Goal: Transaction & Acquisition: Purchase product/service

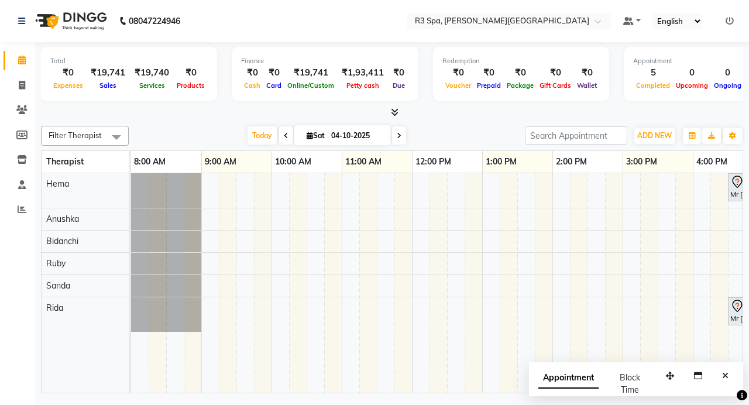
scroll to position [0, 372]
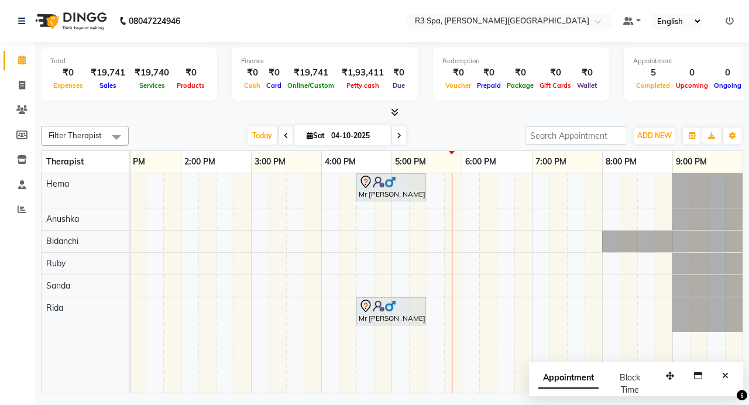
click at [448, 289] on div "Mr [PERSON_NAME], TK06, 04:30 PM-05:30 PM, Sensory Rejuvene Aromatherapy 60 Min…" at bounding box center [251, 283] width 984 height 220
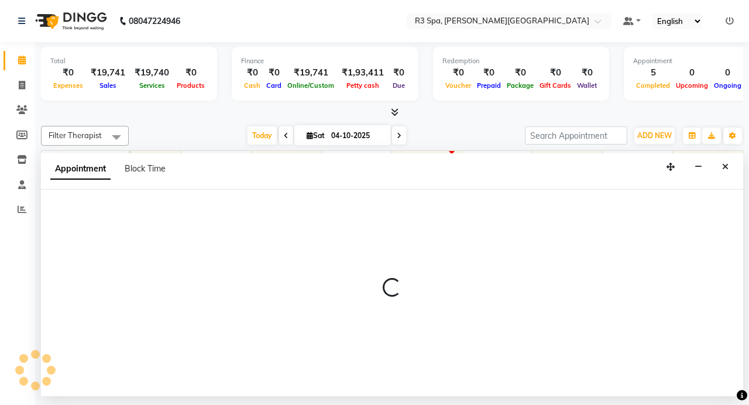
select select "91747"
select select "1065"
select select "tentative"
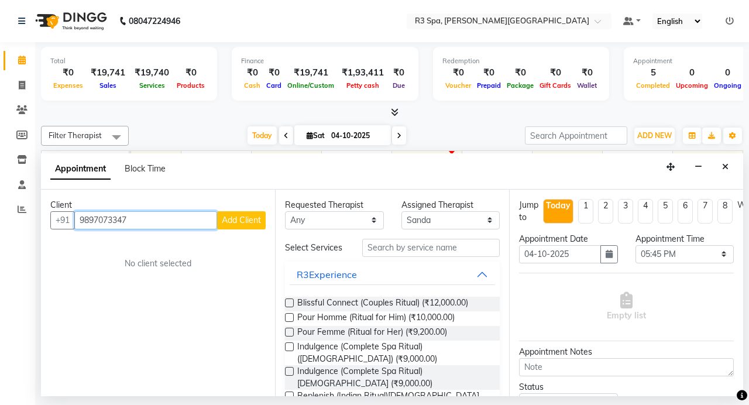
type input "9897073347"
click at [230, 218] on span "Add Client" at bounding box center [241, 220] width 39 height 11
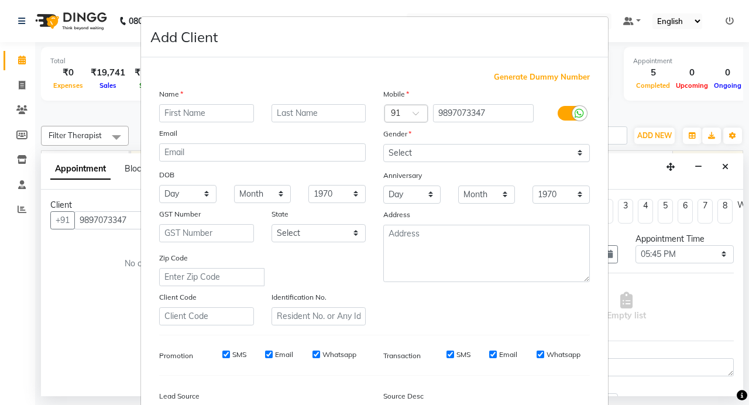
click at [215, 115] on input "text" at bounding box center [206, 113] width 95 height 18
type input "[PERSON_NAME]"
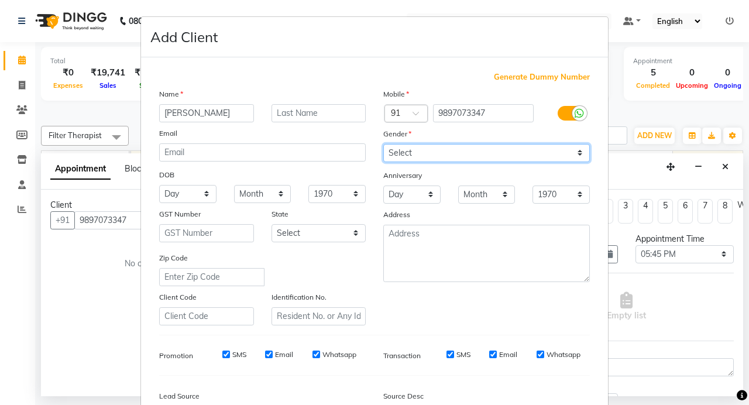
click at [571, 152] on select "Select [DEMOGRAPHIC_DATA] [DEMOGRAPHIC_DATA] Other Prefer Not To Say" at bounding box center [486, 153] width 207 height 18
select select "[DEMOGRAPHIC_DATA]"
click at [383, 144] on select "Select [DEMOGRAPHIC_DATA] [DEMOGRAPHIC_DATA] Other Prefer Not To Say" at bounding box center [486, 153] width 207 height 18
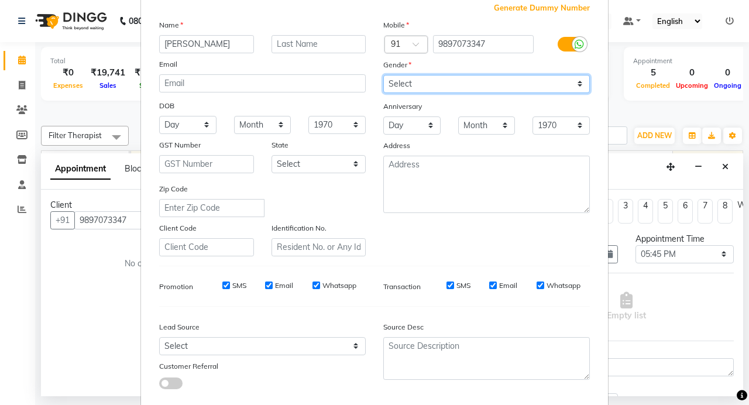
scroll to position [135, 0]
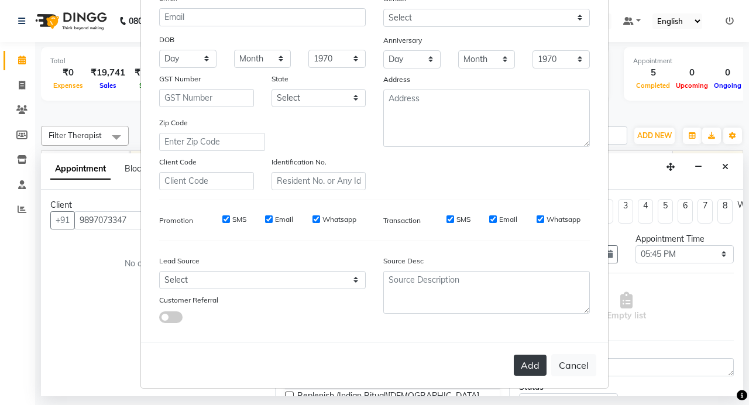
click at [524, 361] on button "Add" at bounding box center [530, 365] width 33 height 21
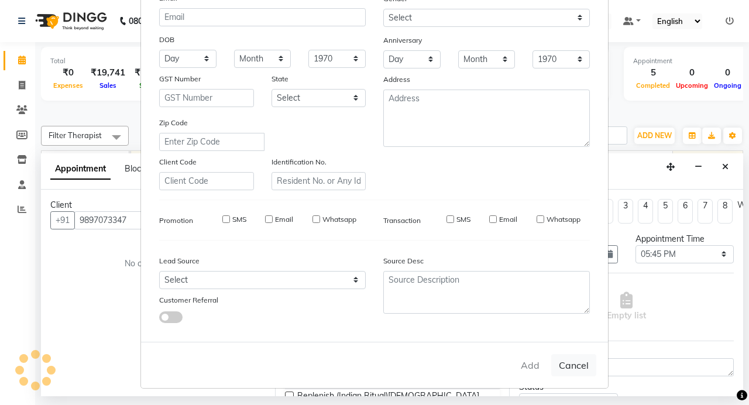
type input "98******47"
select select
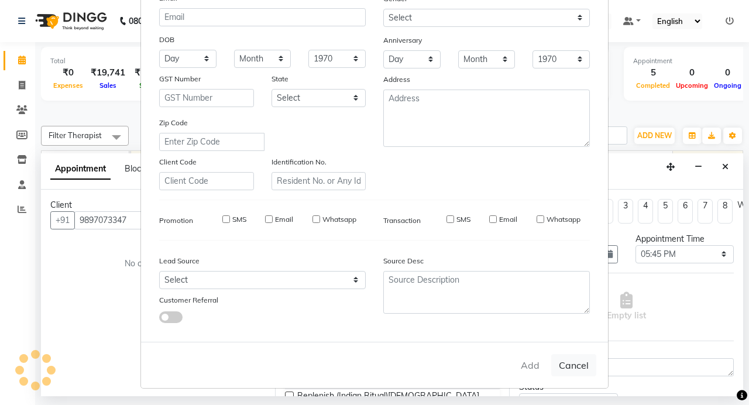
select select
checkbox input "false"
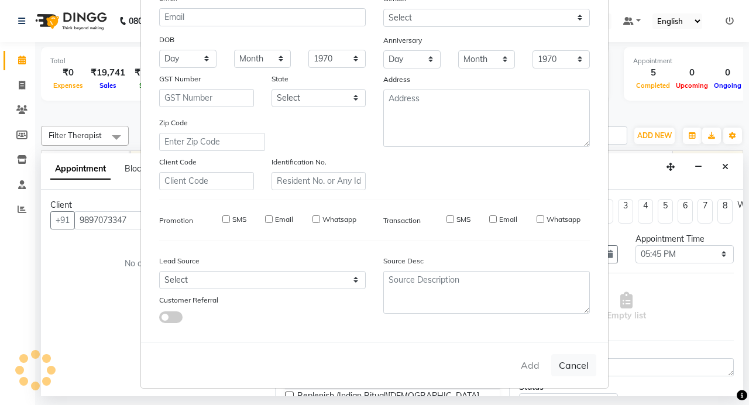
checkbox input "false"
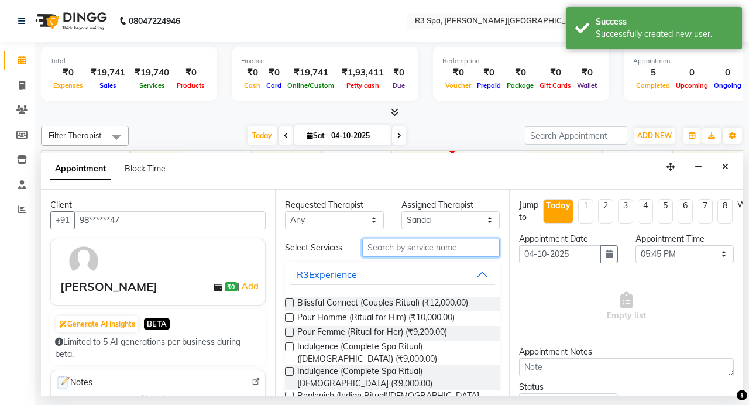
click at [415, 246] on input "text" at bounding box center [431, 248] width 138 height 18
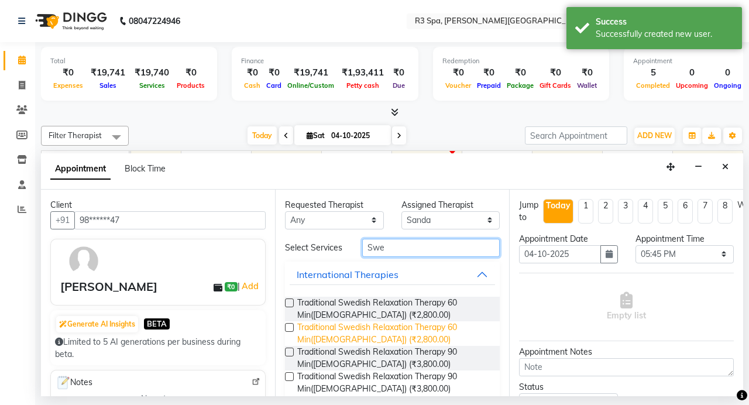
type input "Swe"
click at [371, 329] on span "Traditional Swedish Relaxation Therapy 60 Min([DEMOGRAPHIC_DATA]) (₹2,800.00)" at bounding box center [393, 333] width 193 height 25
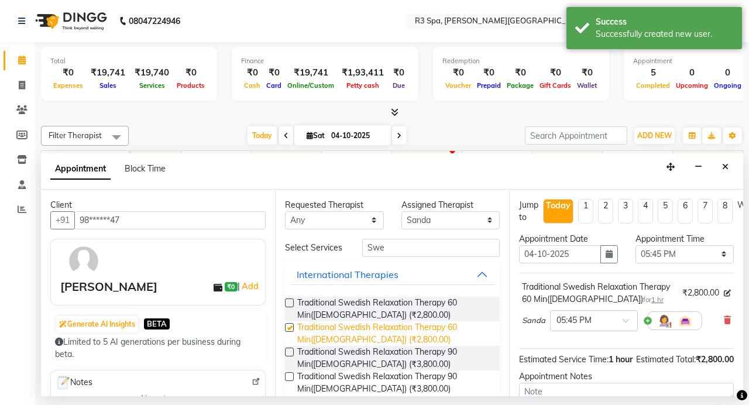
checkbox input "false"
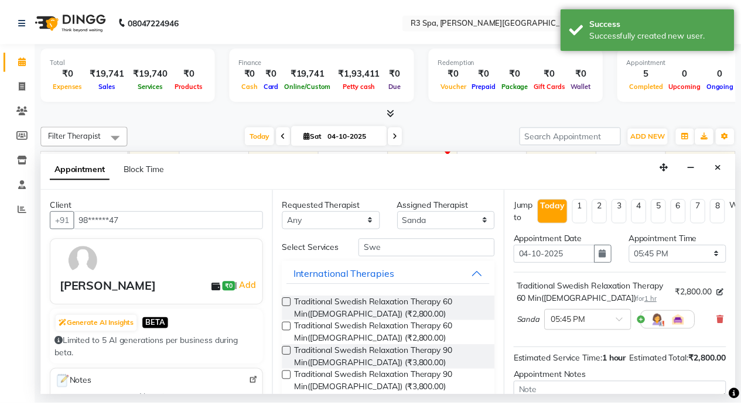
scroll to position [135, 0]
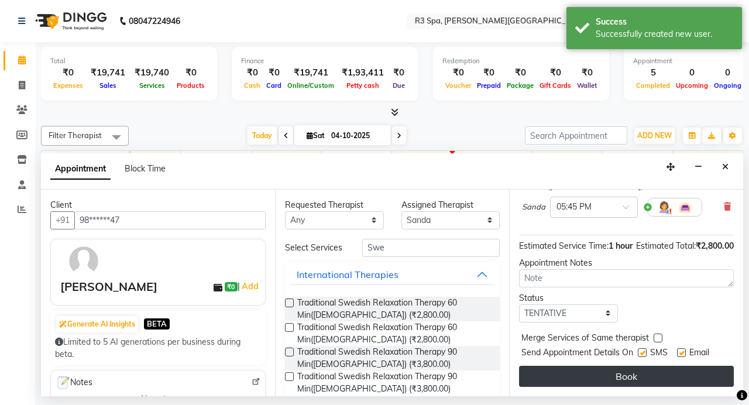
click at [608, 373] on button "Book" at bounding box center [626, 376] width 215 height 21
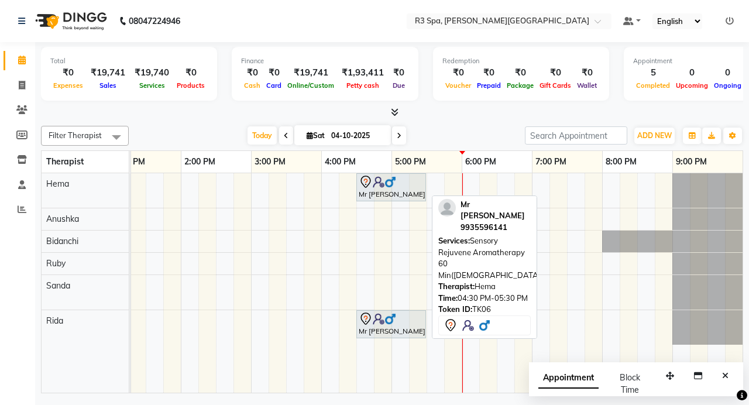
click at [396, 185] on img at bounding box center [391, 182] width 12 height 12
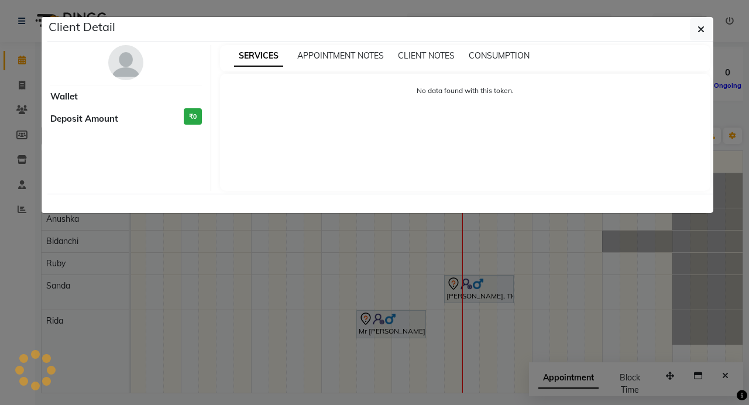
select select "7"
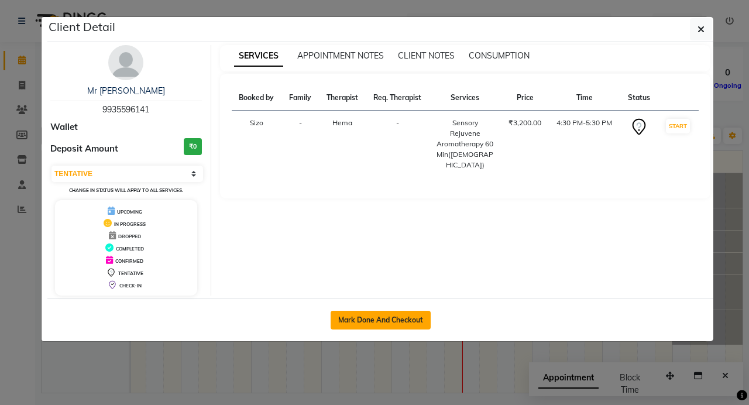
click at [367, 320] on button "Mark Done And Checkout" at bounding box center [381, 320] width 100 height 19
select select "service"
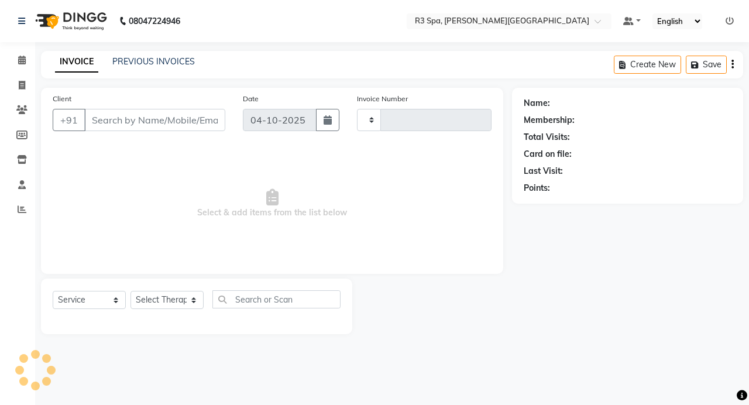
type input "0567"
select select "7789"
select select "71314"
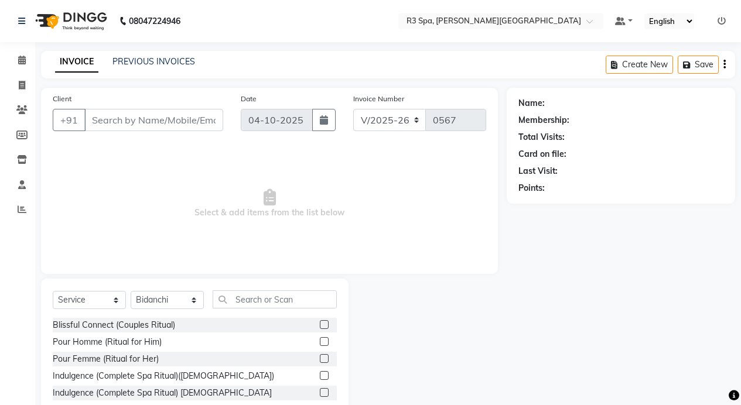
type input "99******41"
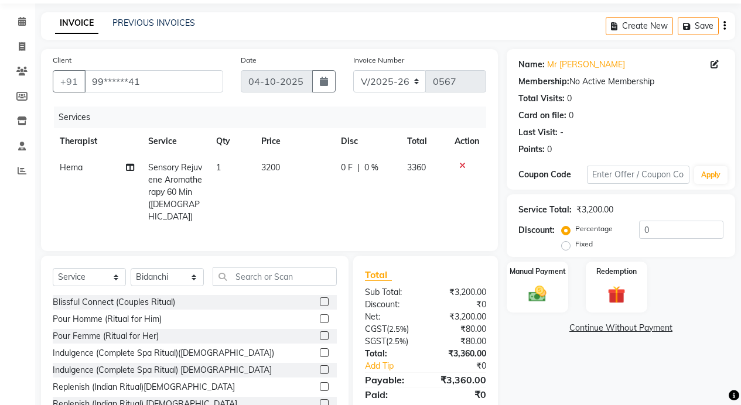
scroll to position [76, 0]
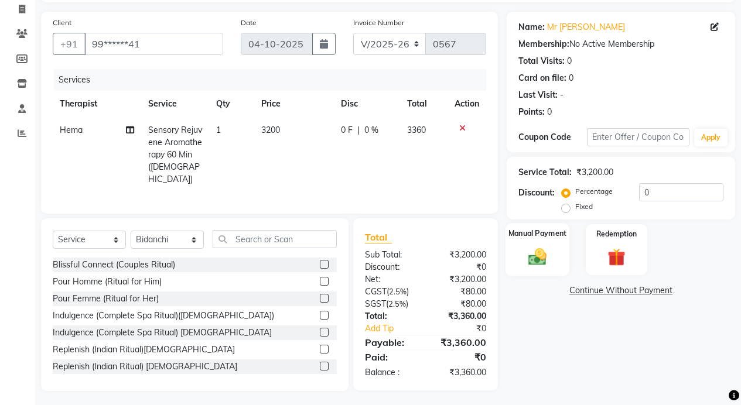
click at [532, 254] on img at bounding box center [537, 256] width 30 height 21
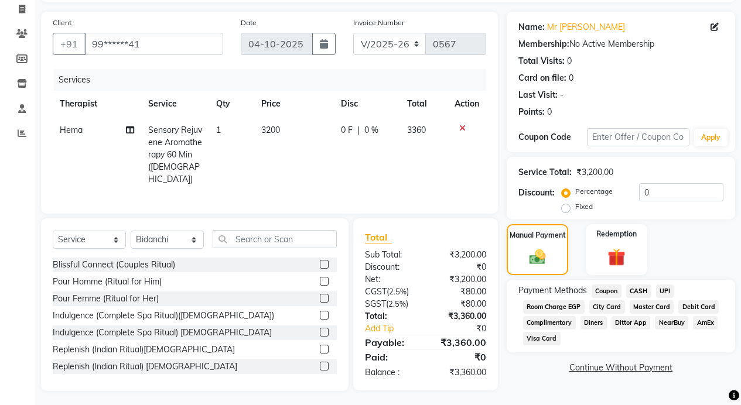
click at [669, 290] on span "UPI" at bounding box center [665, 291] width 18 height 13
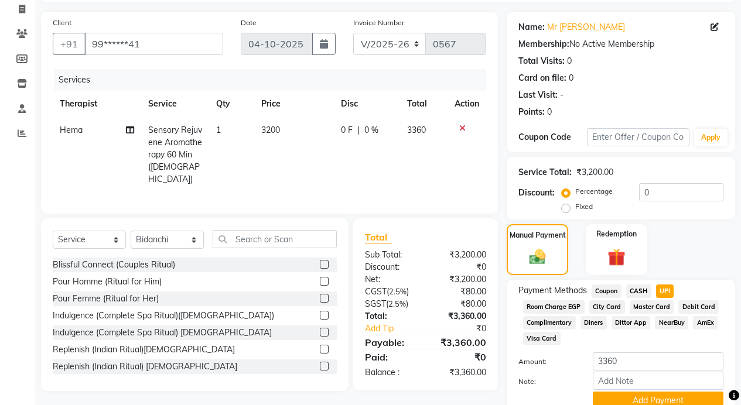
scroll to position [127, 0]
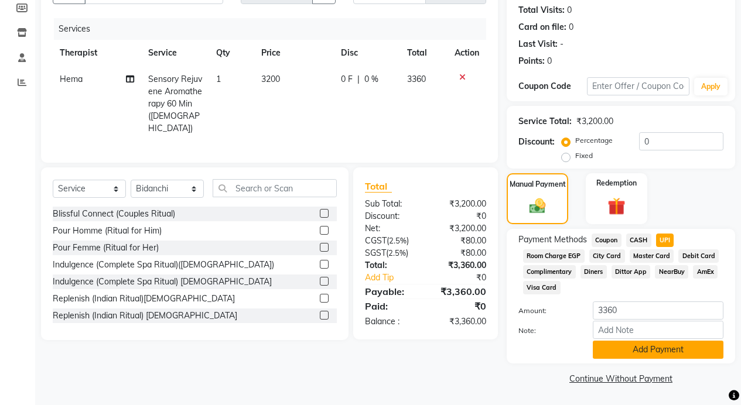
click at [677, 349] on button "Add Payment" at bounding box center [658, 350] width 131 height 18
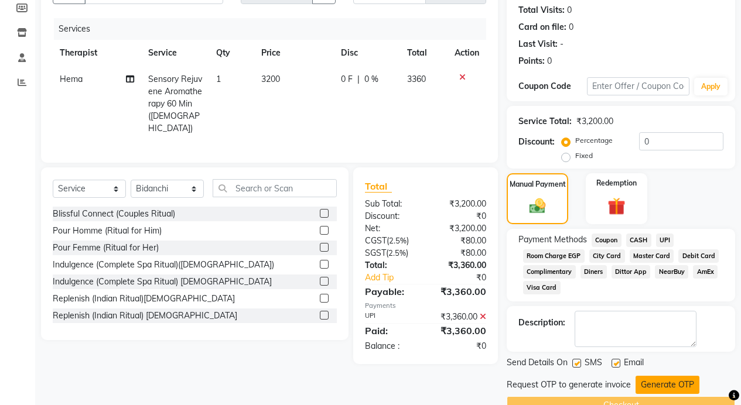
click at [670, 385] on button "Generate OTP" at bounding box center [667, 385] width 64 height 18
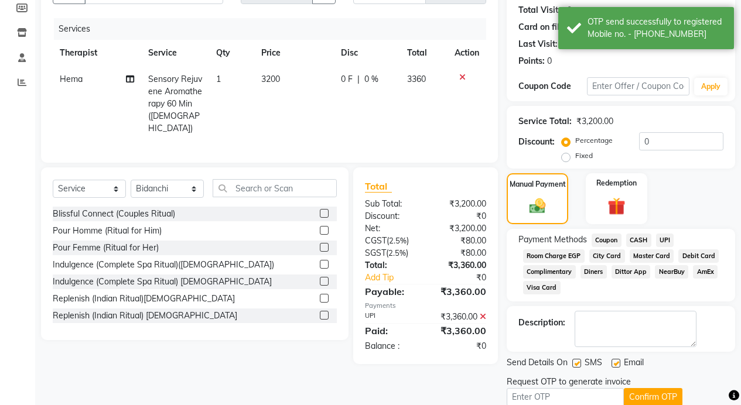
scroll to position [176, 0]
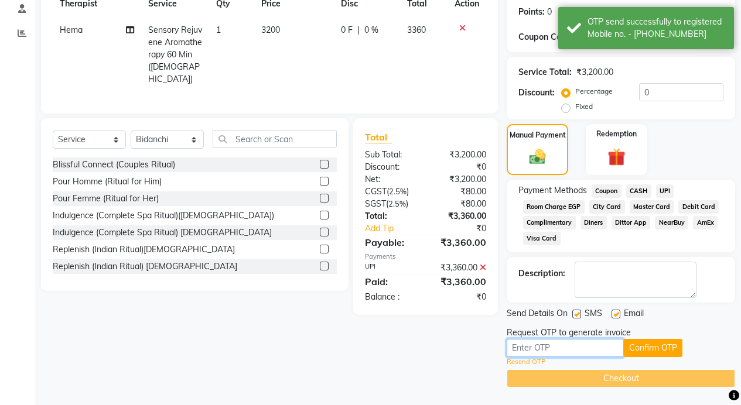
click at [556, 351] on input "text" at bounding box center [564, 348] width 117 height 18
click at [518, 348] on input "text" at bounding box center [564, 348] width 117 height 18
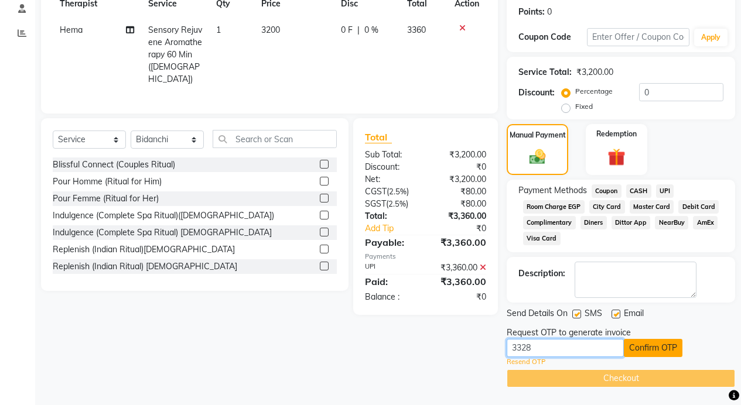
type input "3328"
click at [652, 341] on button "Confirm OTP" at bounding box center [653, 348] width 59 height 18
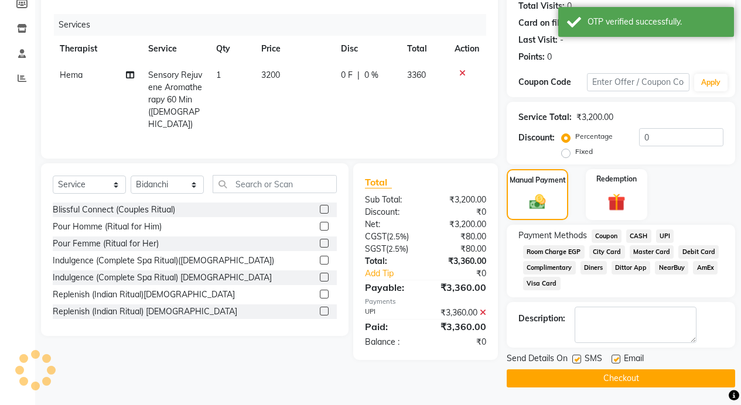
scroll to position [131, 0]
click at [641, 369] on button "Checkout" at bounding box center [620, 378] width 228 height 18
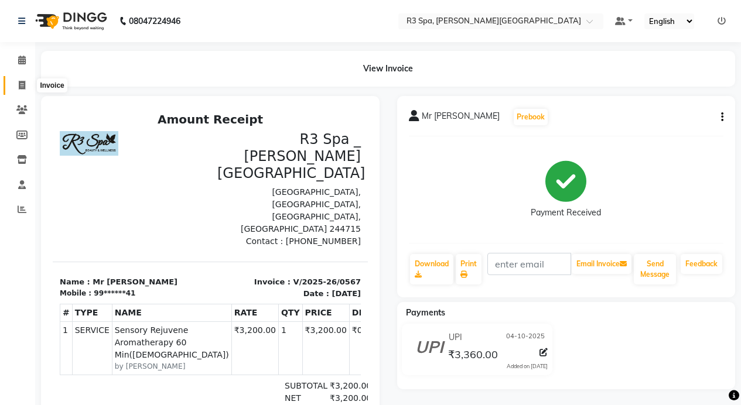
click at [21, 82] on icon at bounding box center [22, 85] width 6 height 9
select select "service"
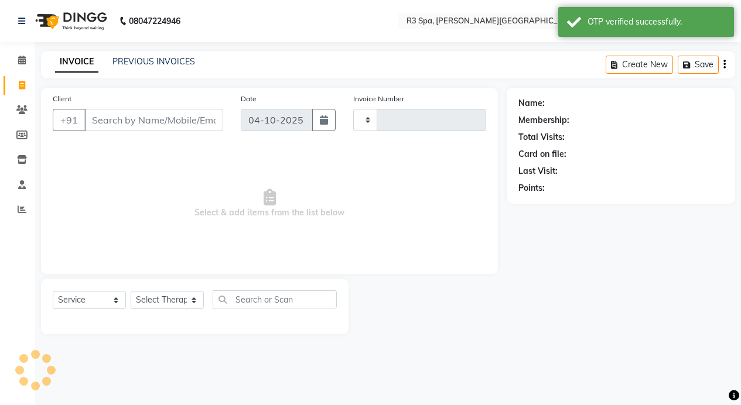
type input "0568"
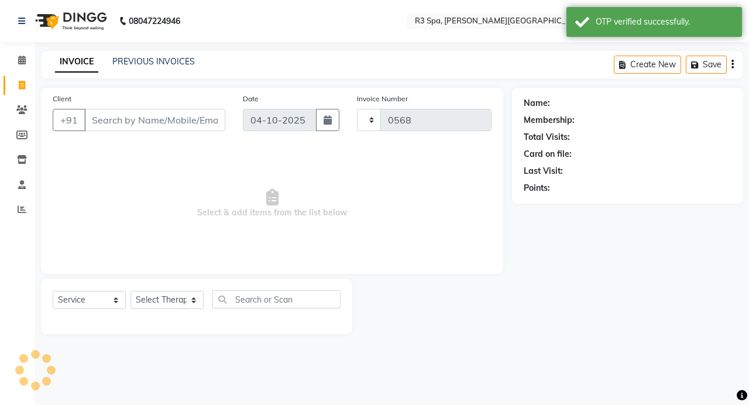
select select "7789"
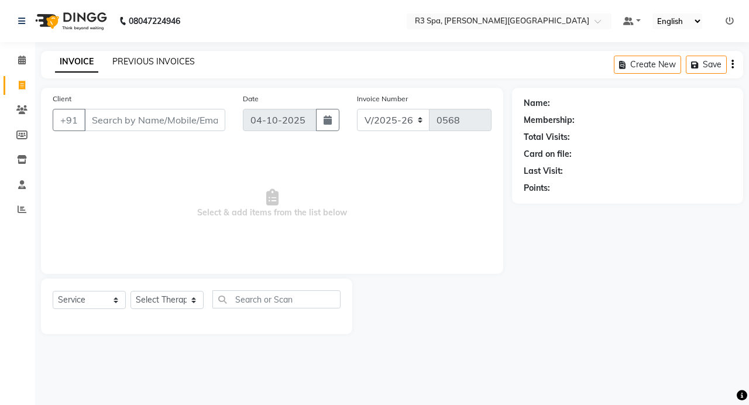
click at [170, 63] on link "PREVIOUS INVOICES" at bounding box center [153, 61] width 83 height 11
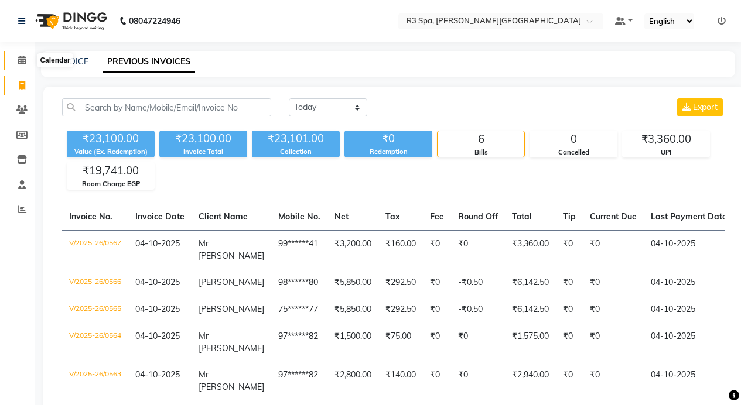
click at [24, 58] on icon at bounding box center [22, 60] width 8 height 9
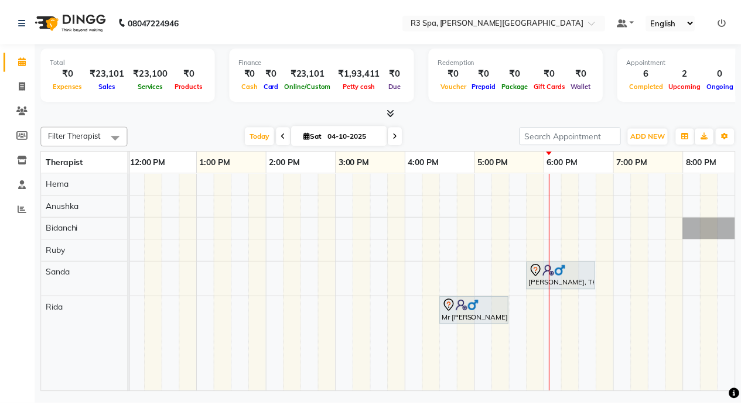
scroll to position [0, 309]
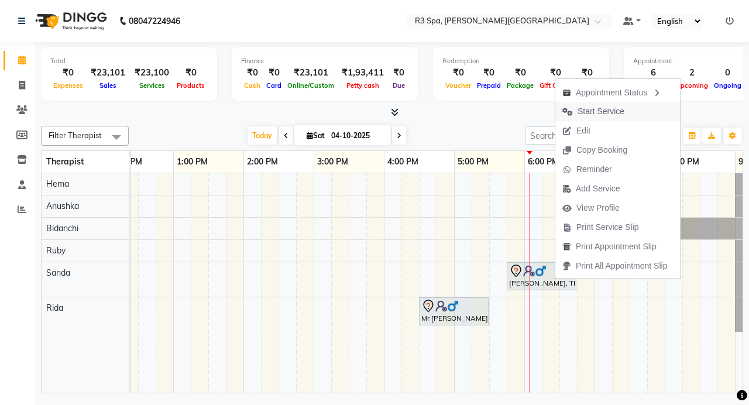
click at [618, 109] on span "Start Service" at bounding box center [601, 111] width 47 height 12
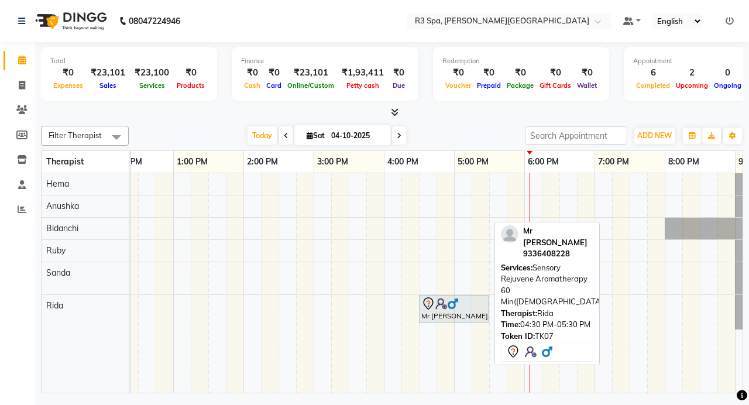
click at [456, 309] on img at bounding box center [453, 304] width 12 height 12
select select "7"
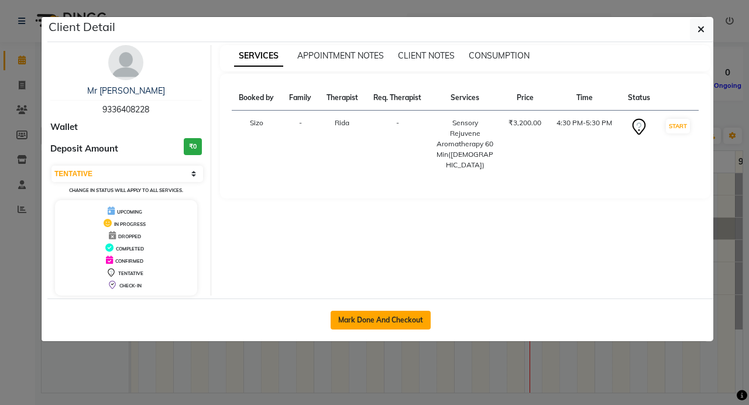
click at [383, 321] on button "Mark Done And Checkout" at bounding box center [381, 320] width 100 height 19
select select "service"
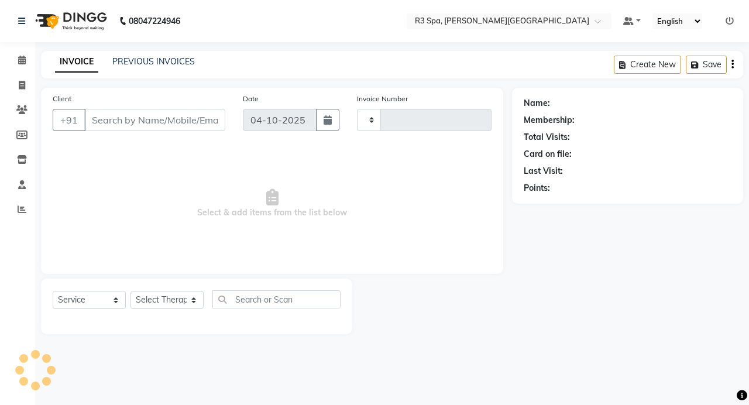
type input "0568"
select select "7789"
select select "71314"
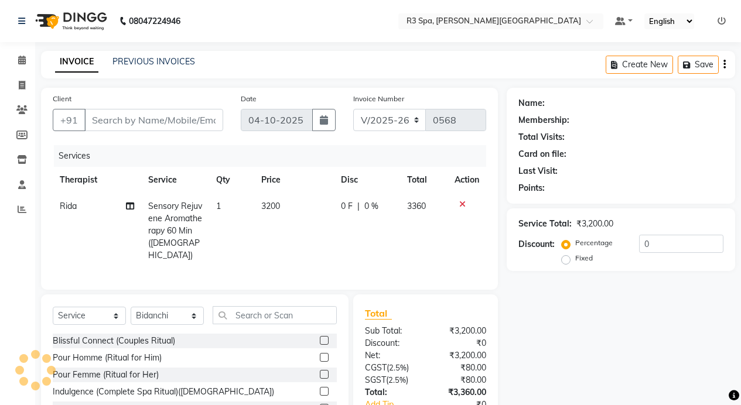
type input "93******28"
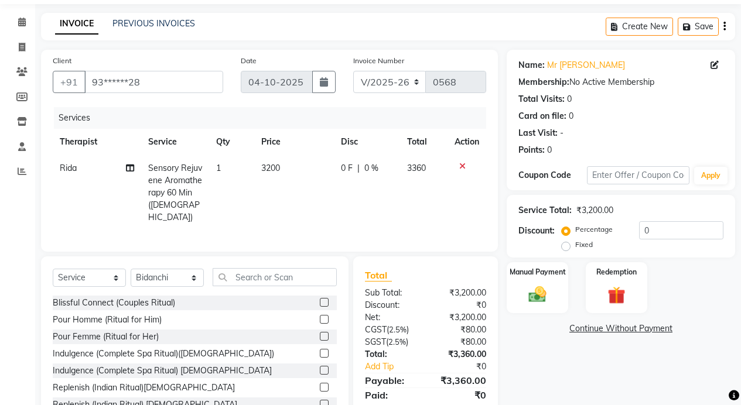
scroll to position [76, 0]
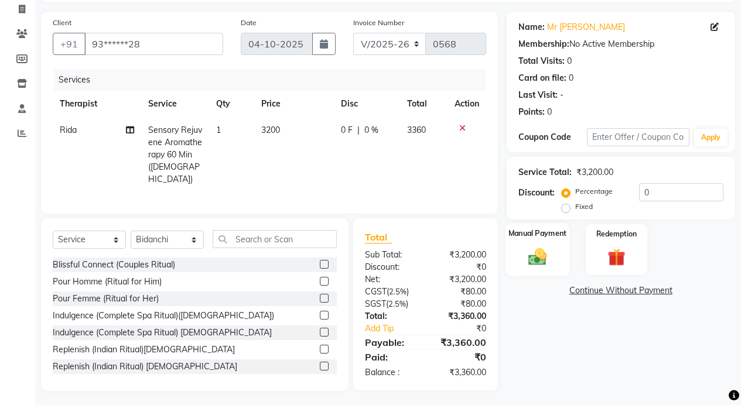
click at [536, 260] on img at bounding box center [537, 256] width 30 height 21
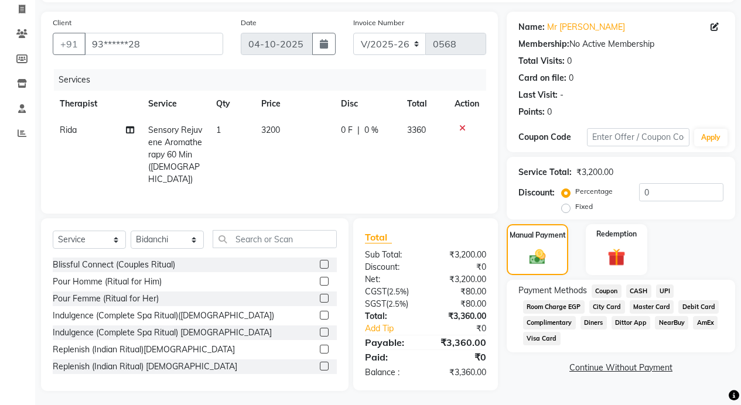
click at [663, 292] on span "UPI" at bounding box center [665, 291] width 18 height 13
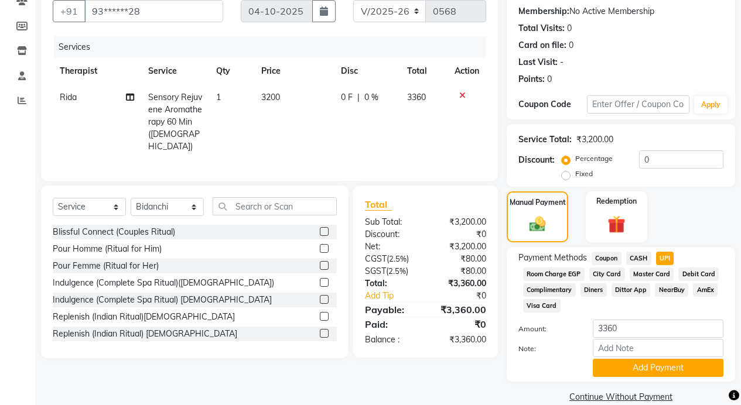
scroll to position [127, 0]
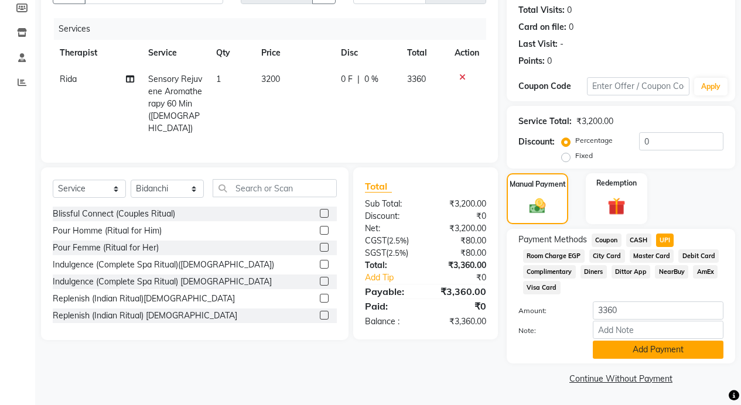
click at [660, 351] on button "Add Payment" at bounding box center [658, 350] width 131 height 18
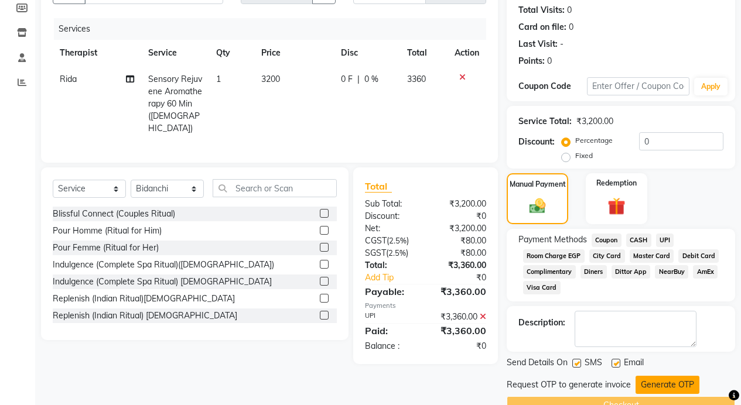
click at [662, 386] on button "Generate OTP" at bounding box center [667, 385] width 64 height 18
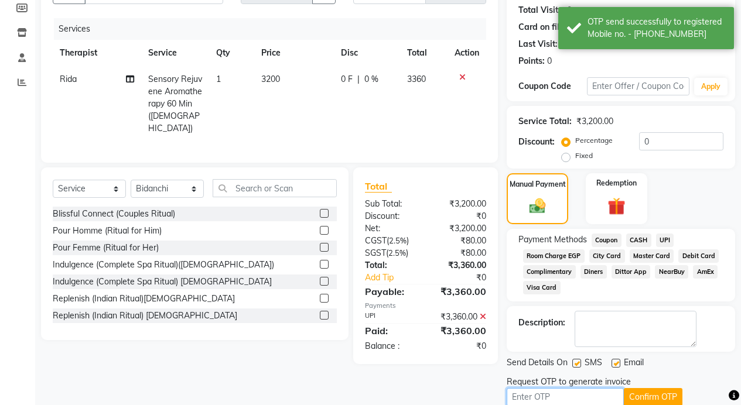
click at [546, 395] on input "text" at bounding box center [564, 397] width 117 height 18
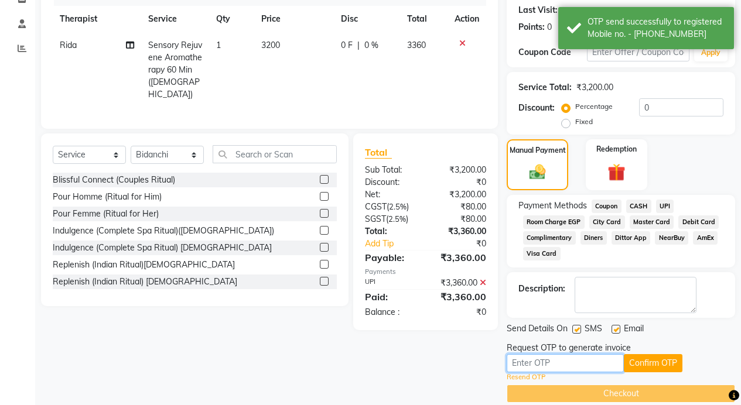
scroll to position [176, 0]
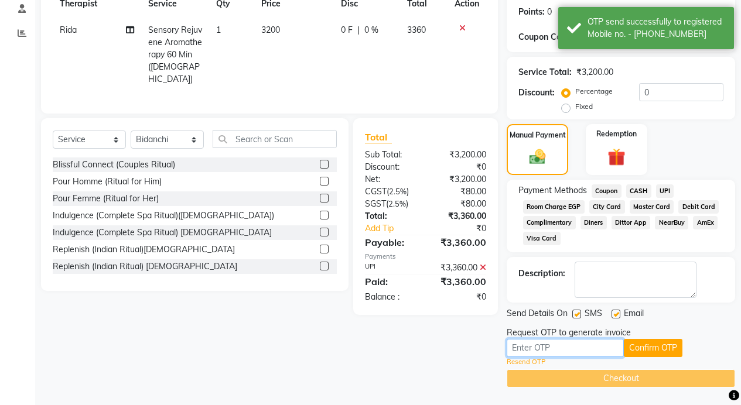
click at [532, 352] on input "text" at bounding box center [564, 348] width 117 height 18
type input "2"
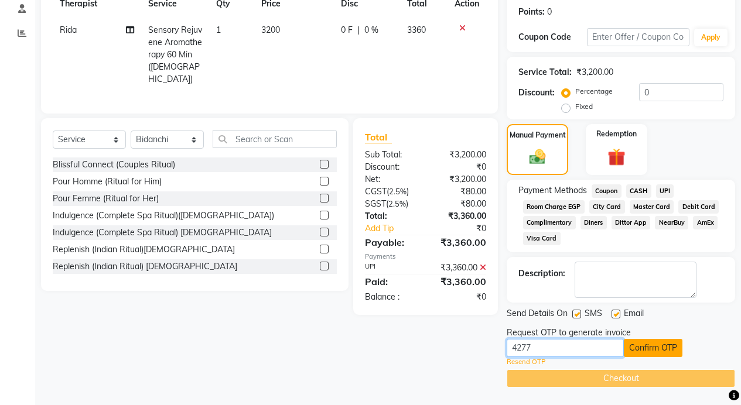
type input "4277"
click at [653, 351] on button "Confirm OTP" at bounding box center [653, 348] width 59 height 18
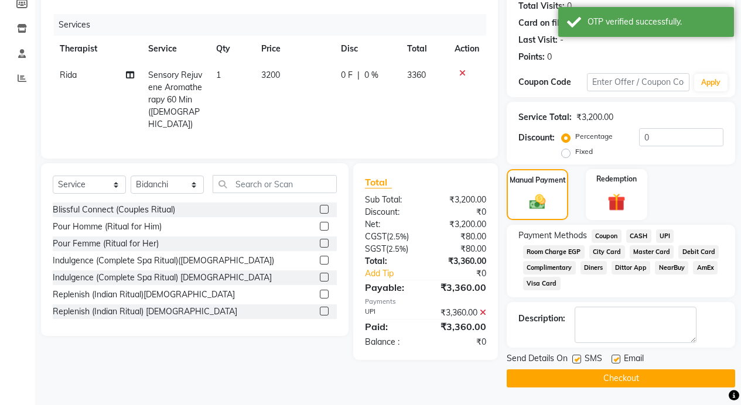
scroll to position [131, 0]
click at [632, 381] on button "Checkout" at bounding box center [620, 378] width 228 height 18
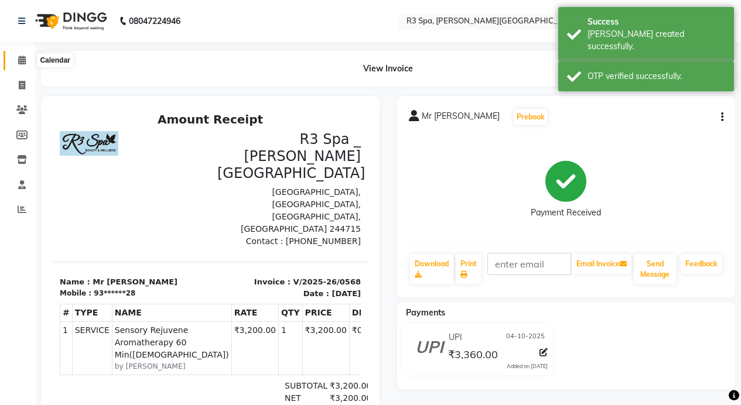
click at [19, 58] on icon at bounding box center [22, 60] width 8 height 9
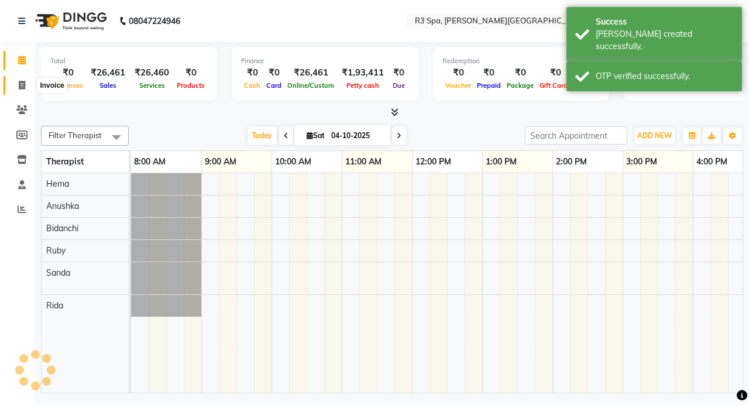
click at [26, 87] on span at bounding box center [22, 85] width 20 height 13
select select "7789"
select select "service"
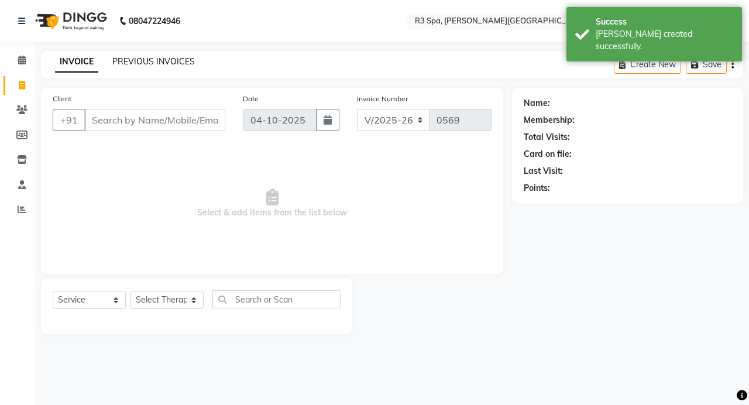
click at [174, 57] on link "PREVIOUS INVOICES" at bounding box center [153, 61] width 83 height 11
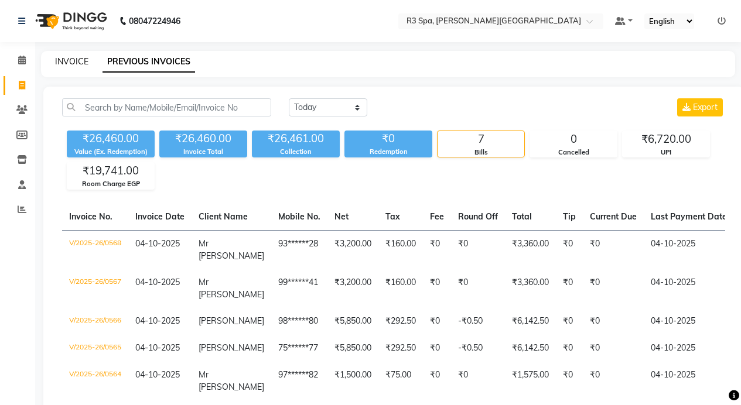
click at [60, 58] on link "INVOICE" at bounding box center [71, 61] width 33 height 11
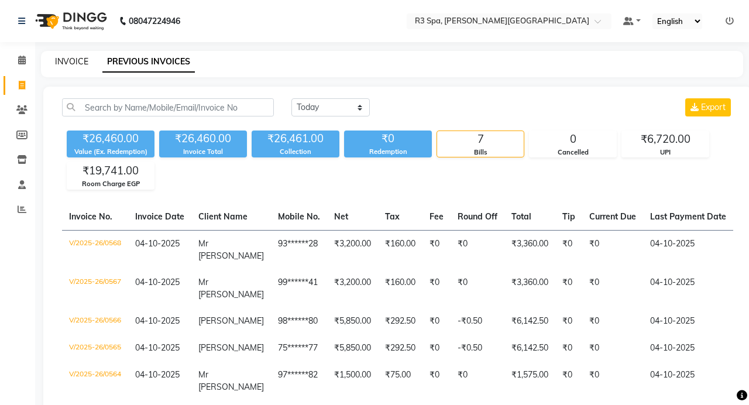
select select "7789"
select select "service"
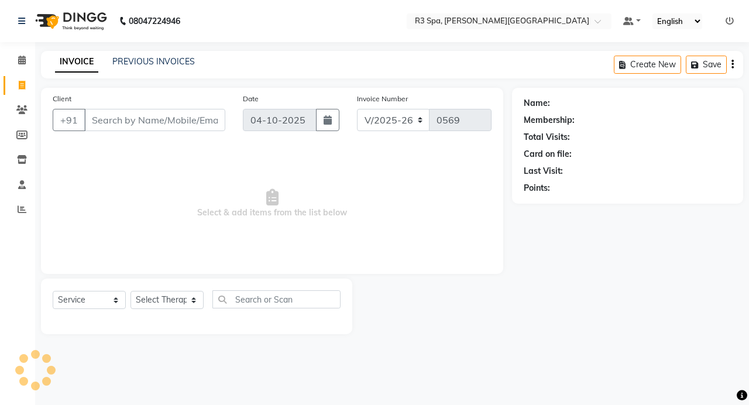
select select "71314"
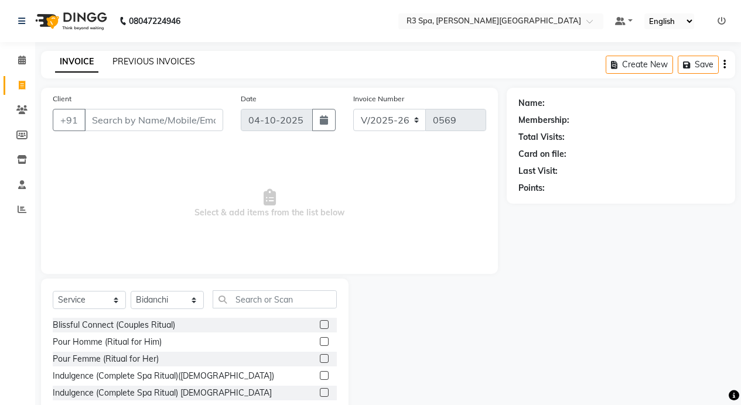
click at [166, 61] on link "PREVIOUS INVOICES" at bounding box center [153, 61] width 83 height 11
